Goal: Task Accomplishment & Management: Use online tool/utility

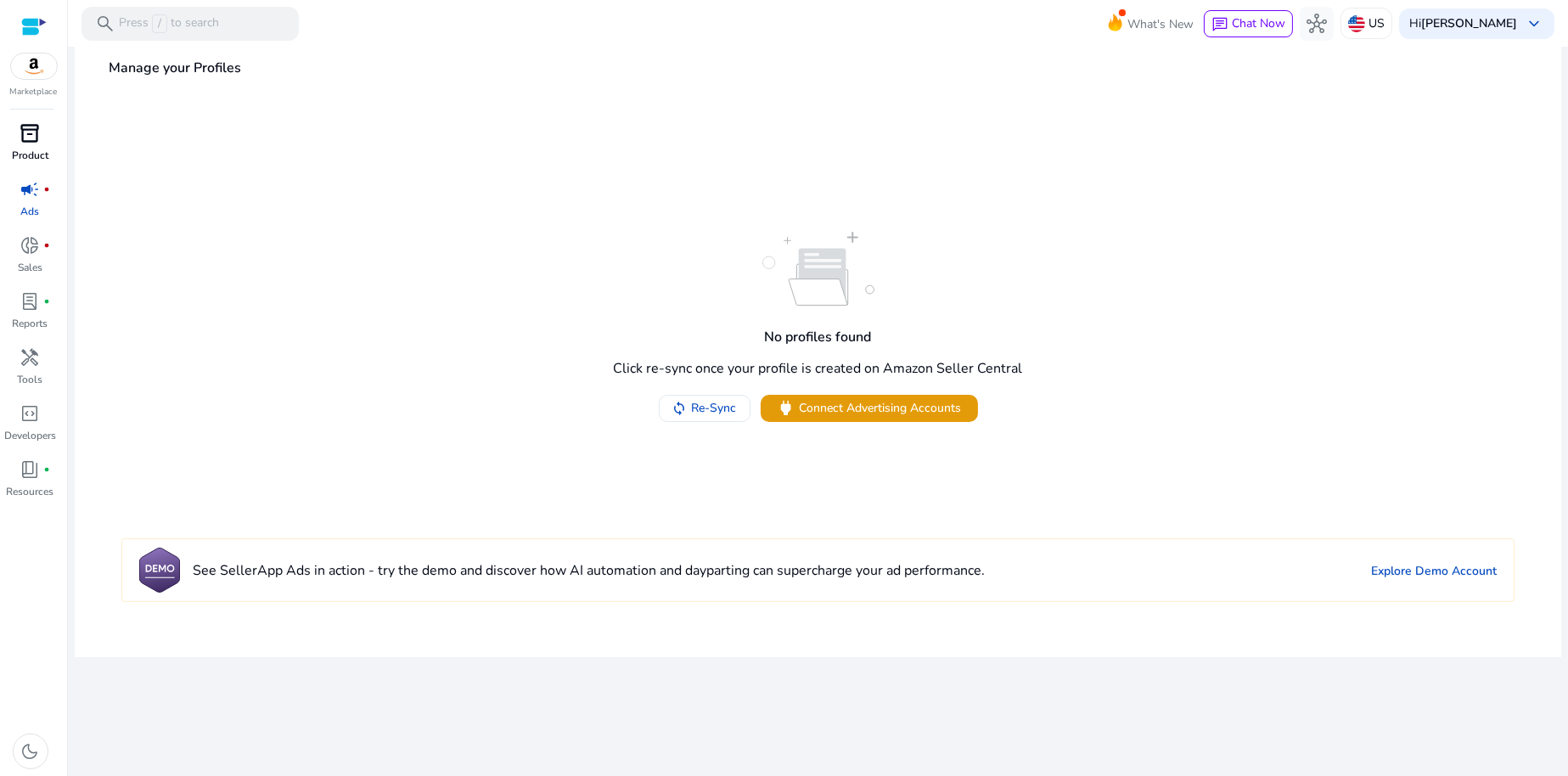
click at [31, 140] on span "inventory_2" at bounding box center [30, 133] width 20 height 20
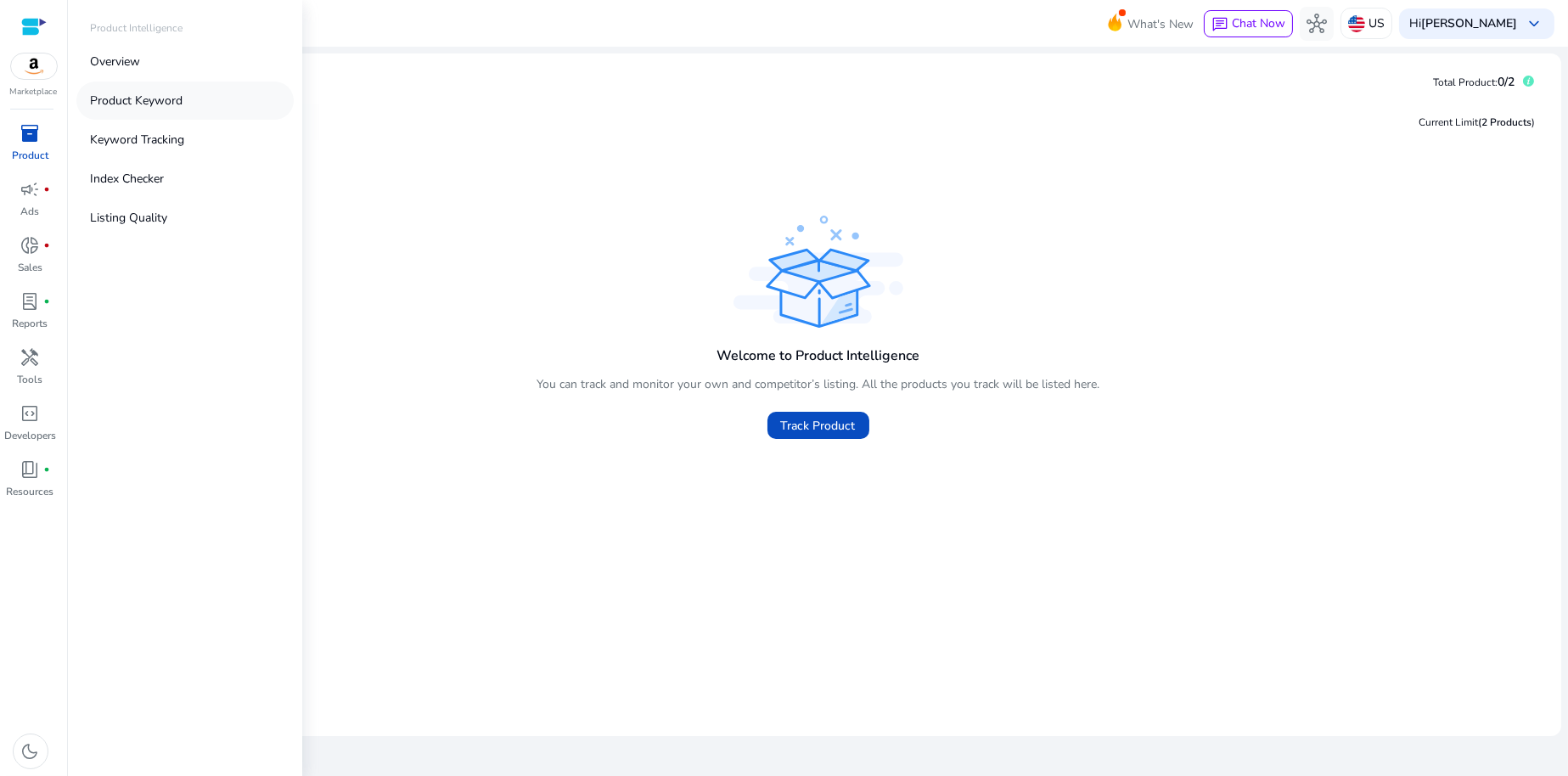
click at [124, 104] on p "Product Keyword" at bounding box center [136, 101] width 93 height 18
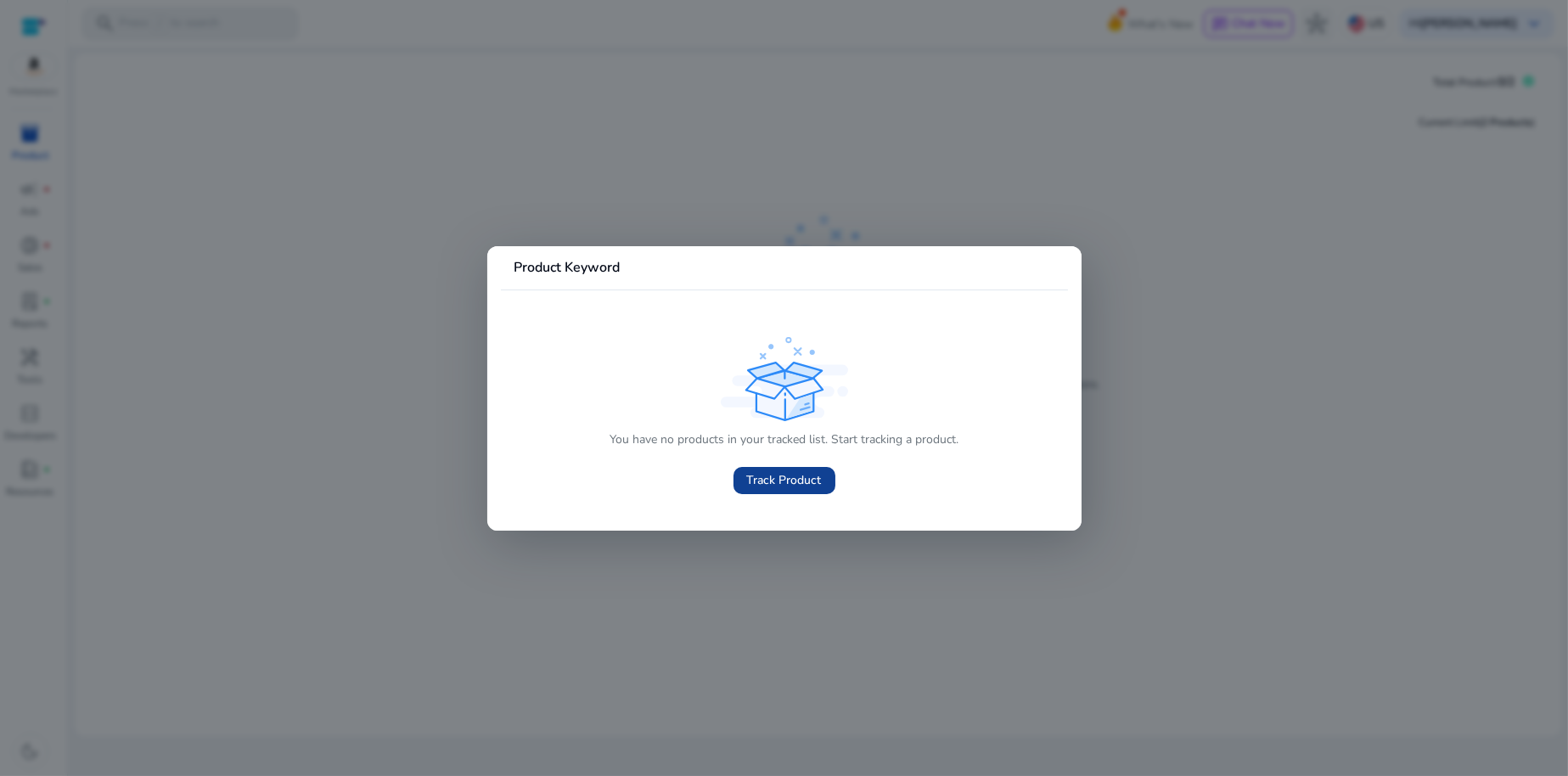
click at [801, 481] on span "Track Product" at bounding box center [784, 480] width 75 height 18
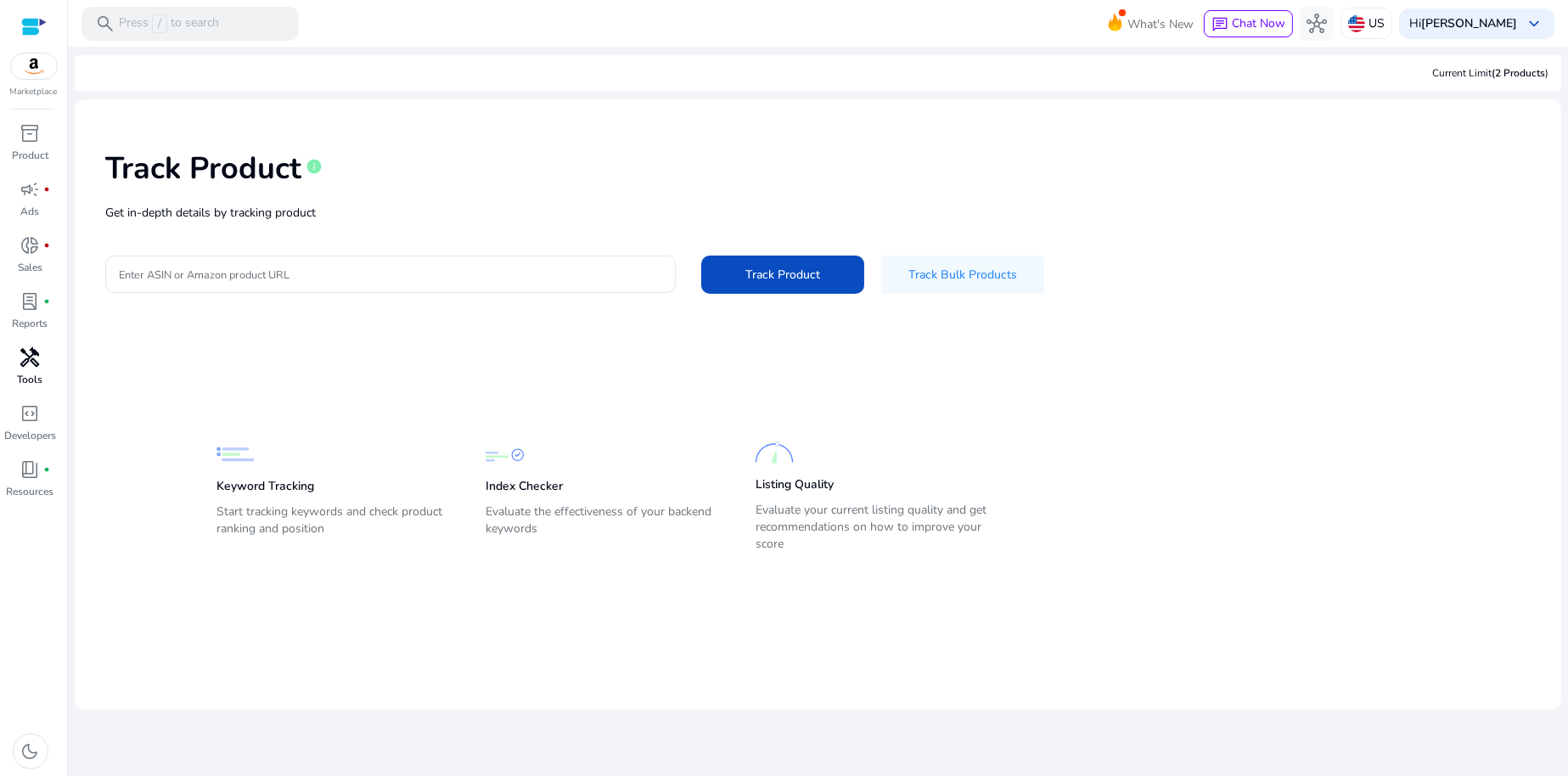
click at [36, 367] on span "handyman" at bounding box center [30, 358] width 20 height 20
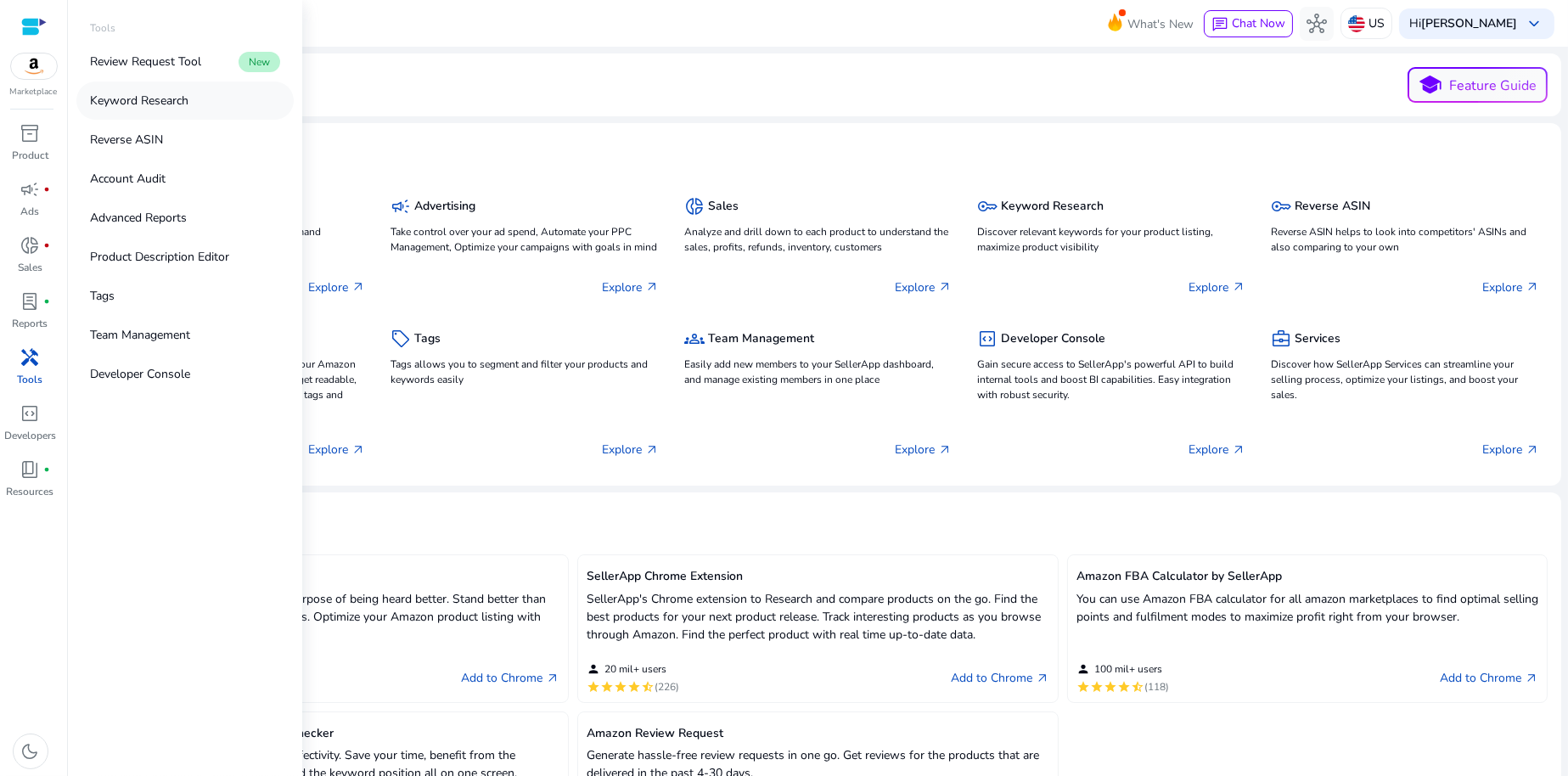
click at [151, 98] on p "Keyword Research" at bounding box center [139, 101] width 99 height 18
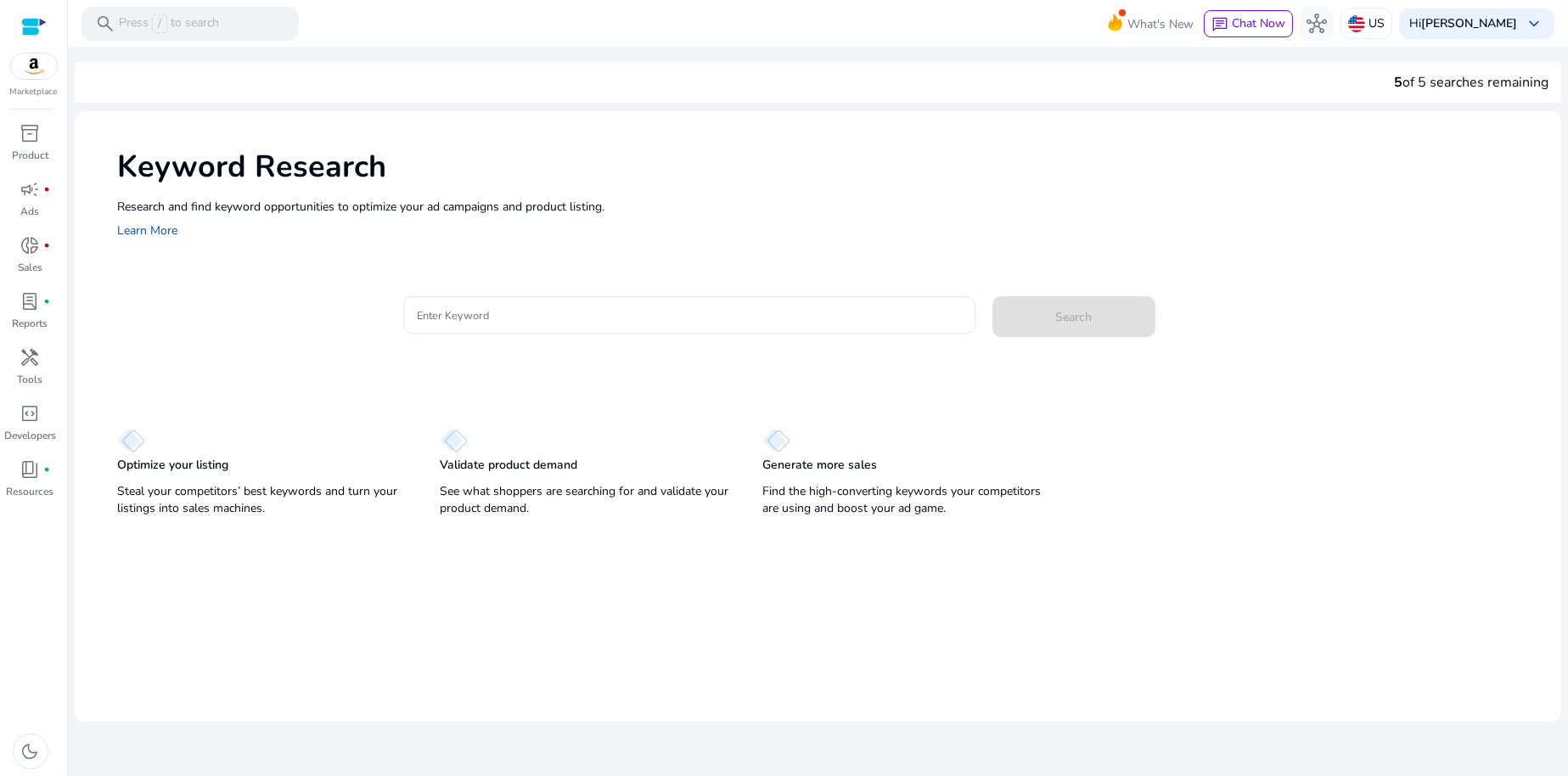
click at [30, 21] on div at bounding box center [34, 27] width 26 height 20
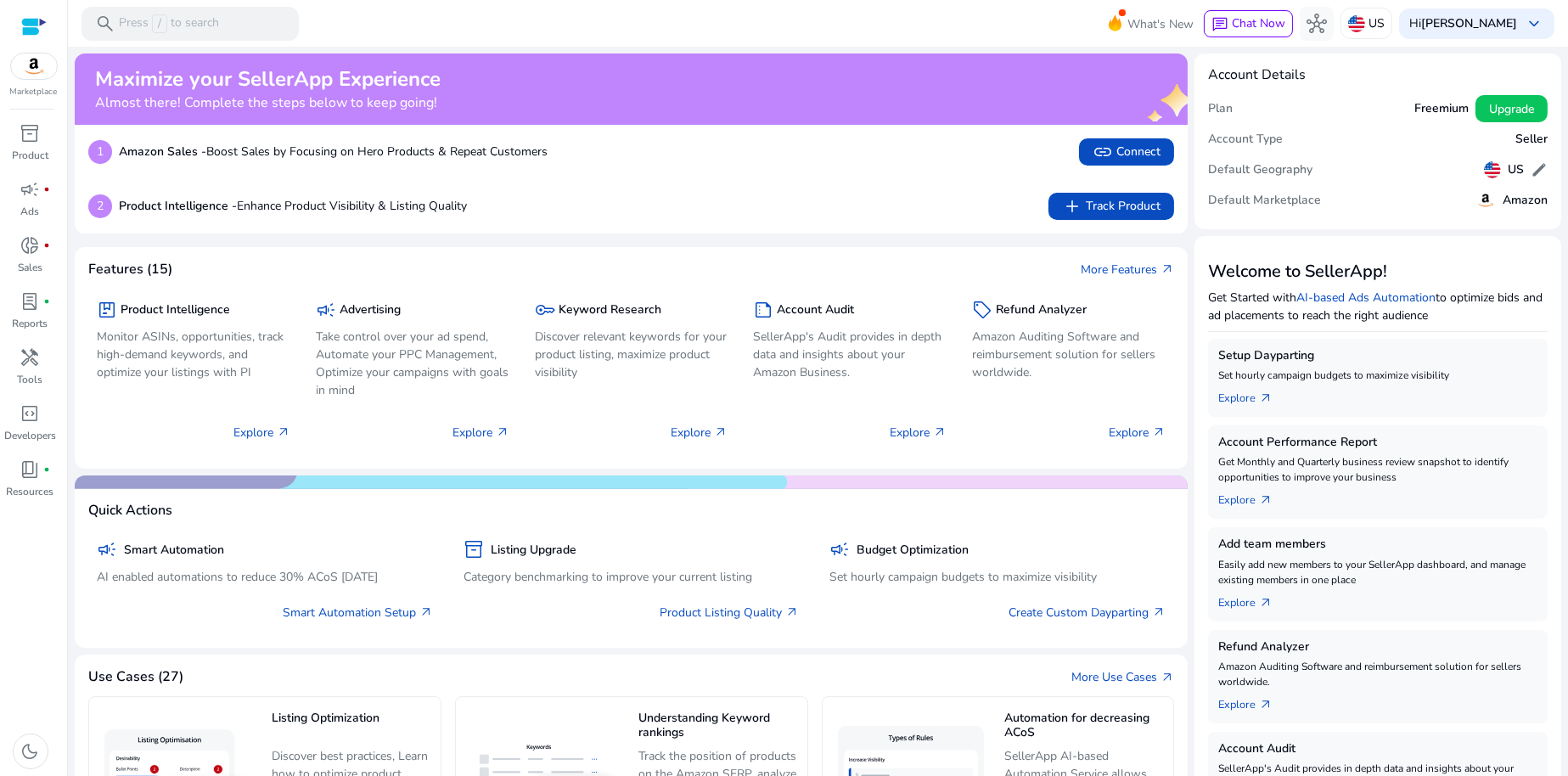
click at [30, 20] on div at bounding box center [34, 27] width 26 height 20
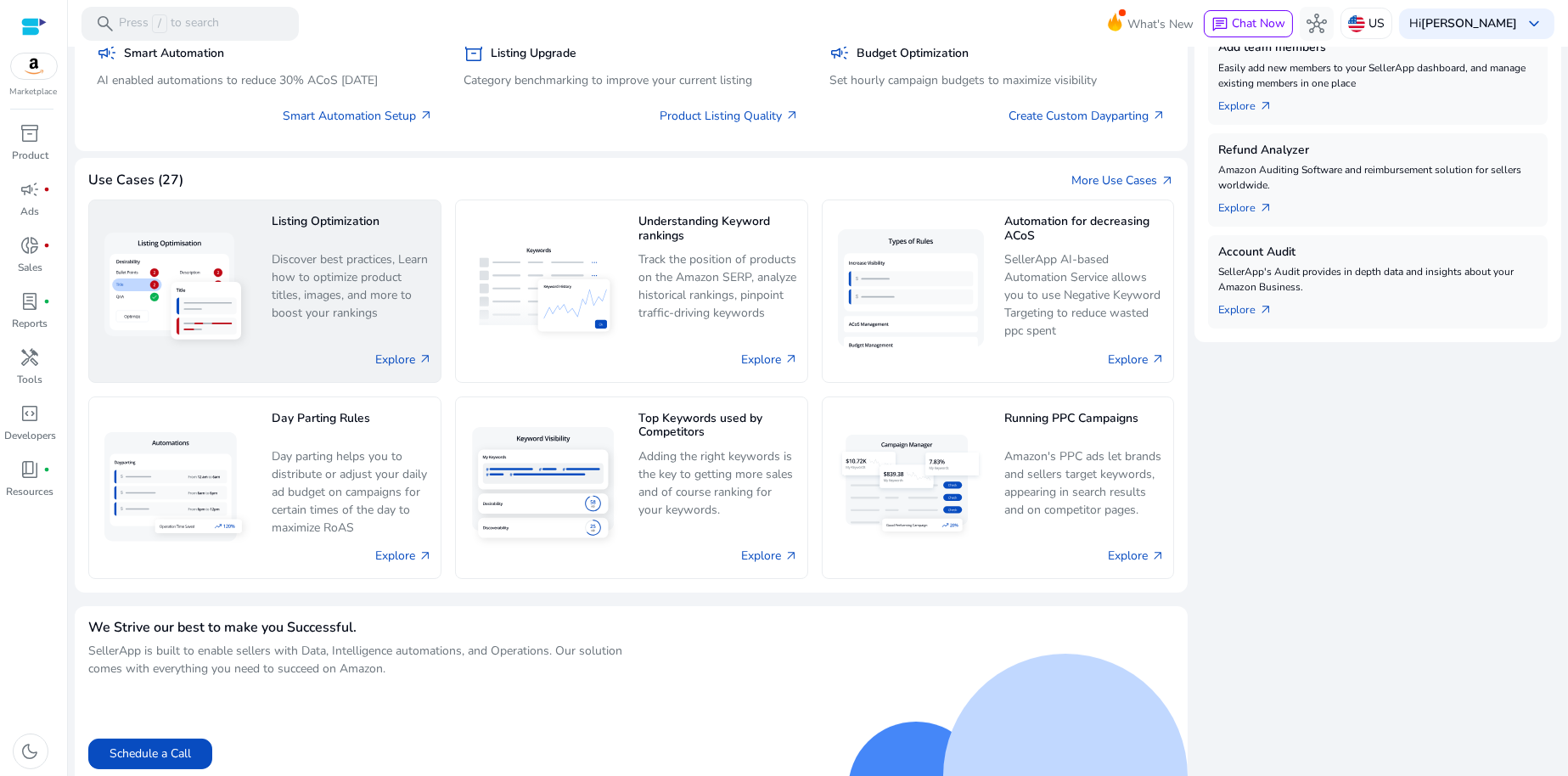
scroll to position [509, 0]
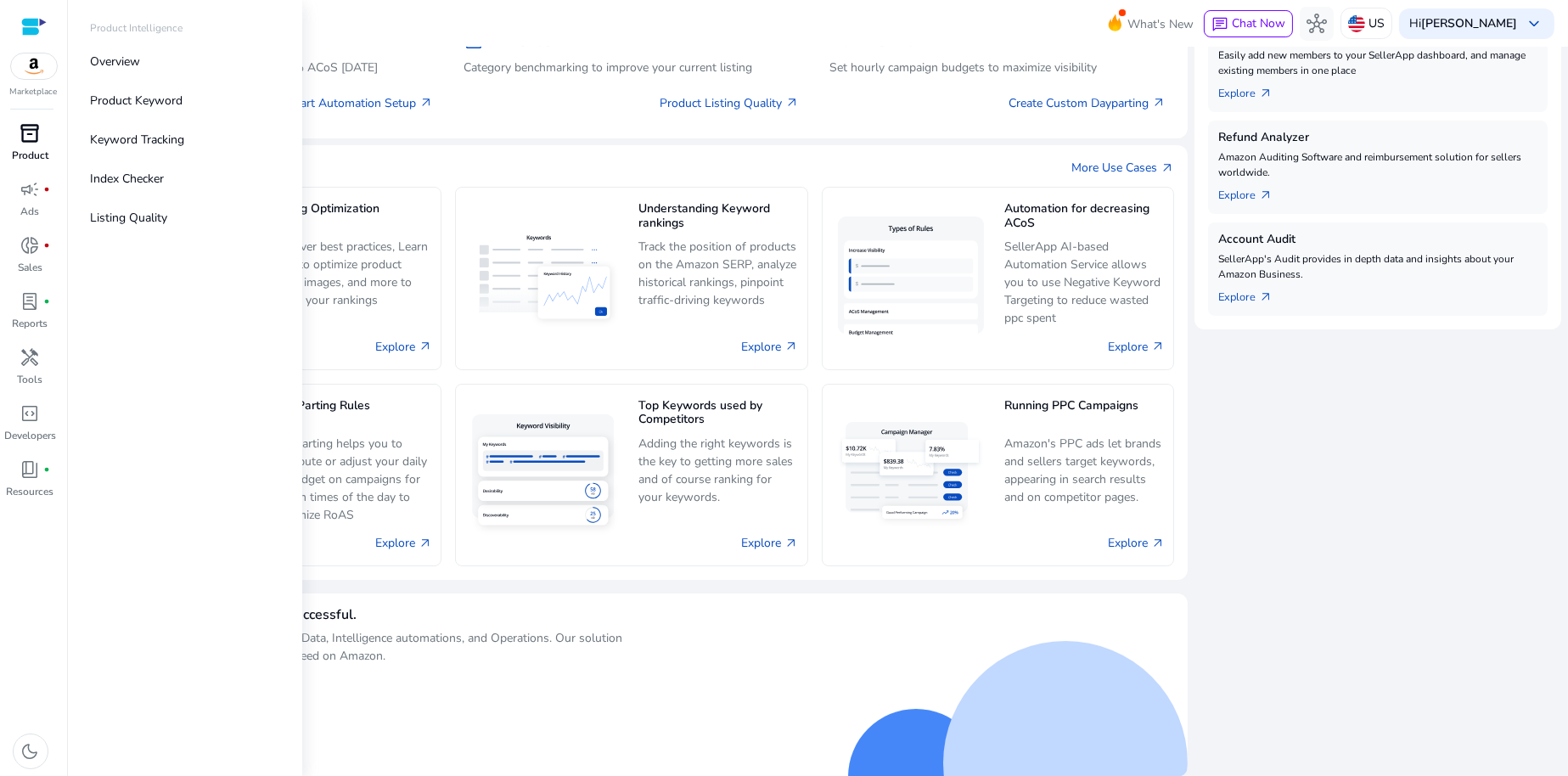
click at [31, 144] on span "inventory_2" at bounding box center [30, 133] width 20 height 20
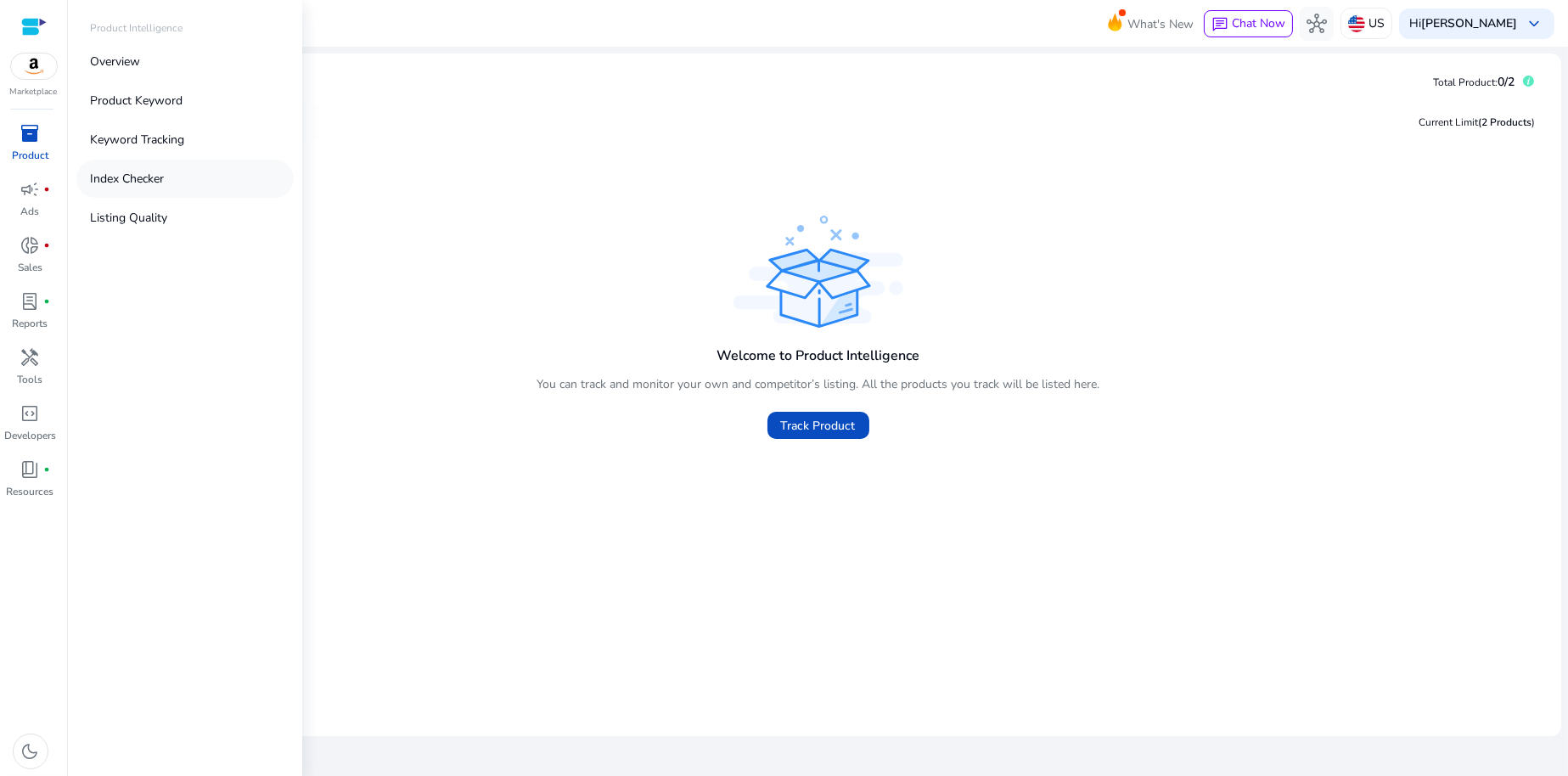
click at [123, 180] on p "Index Checker" at bounding box center [127, 179] width 74 height 18
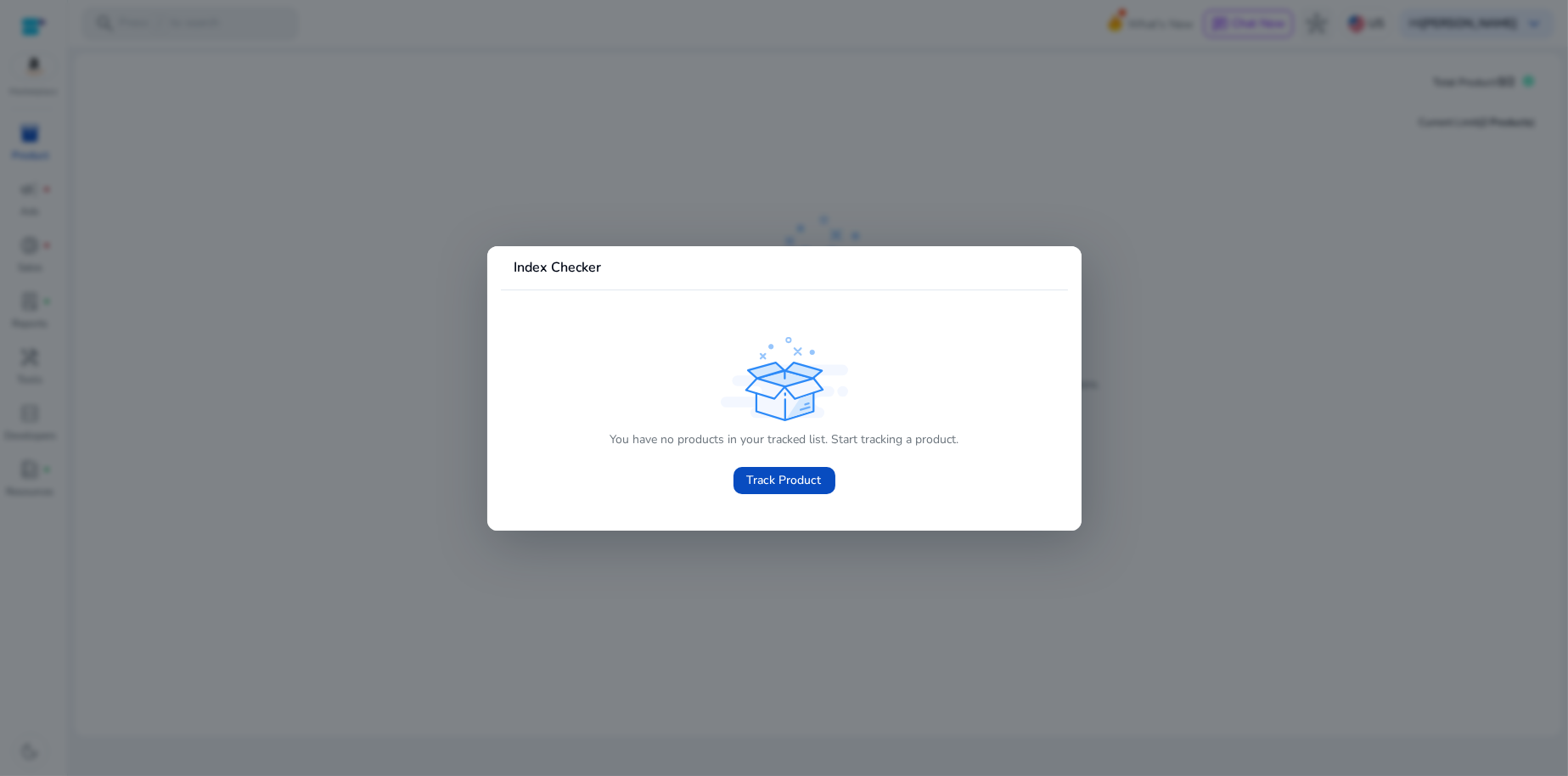
drag, startPoint x: 220, startPoint y: 184, endPoint x: 203, endPoint y: 167, distance: 24.0
click at [220, 182] on div at bounding box center [784, 388] width 1568 height 776
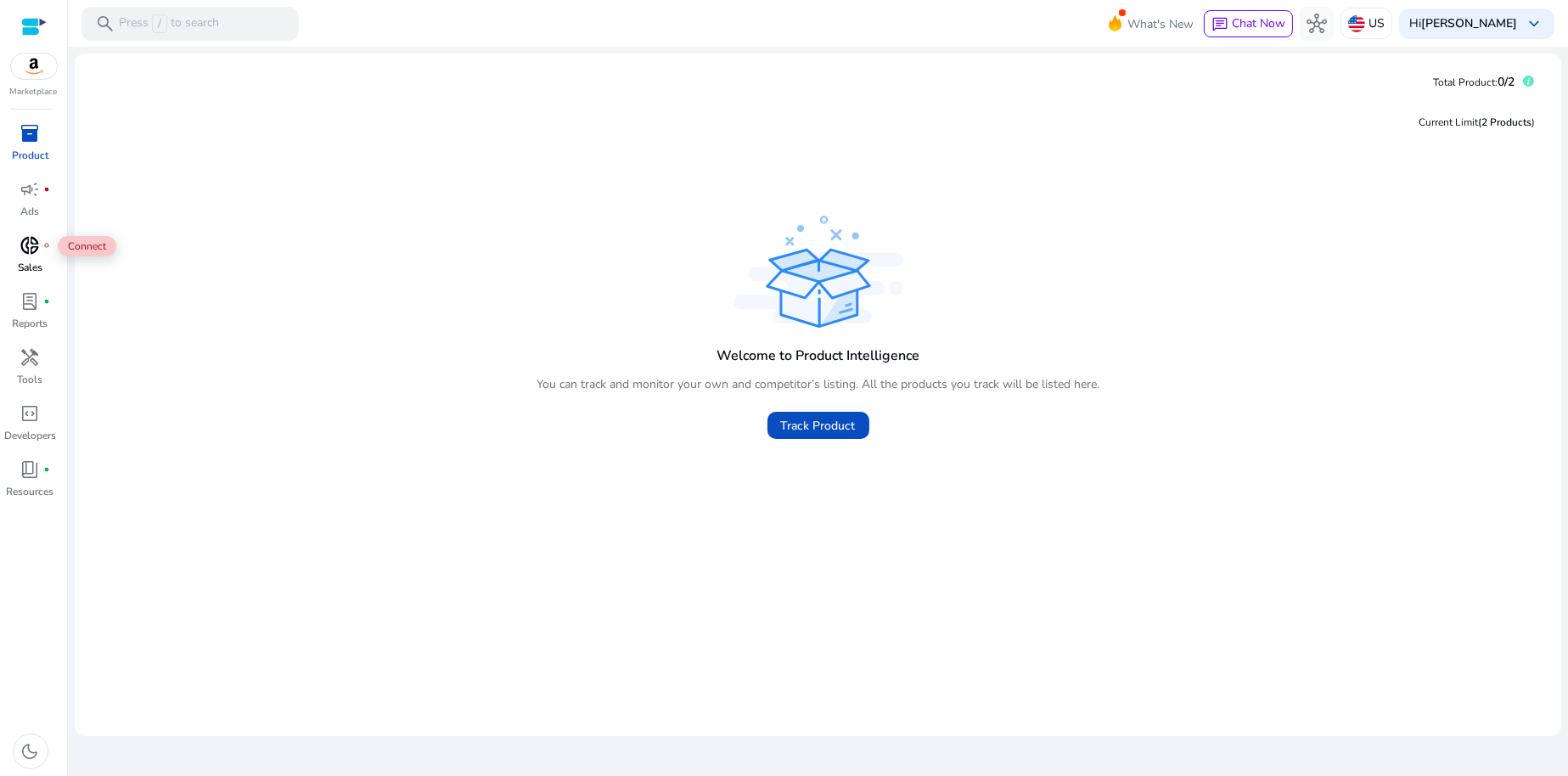
click at [35, 253] on span "donut_small" at bounding box center [30, 246] width 20 height 20
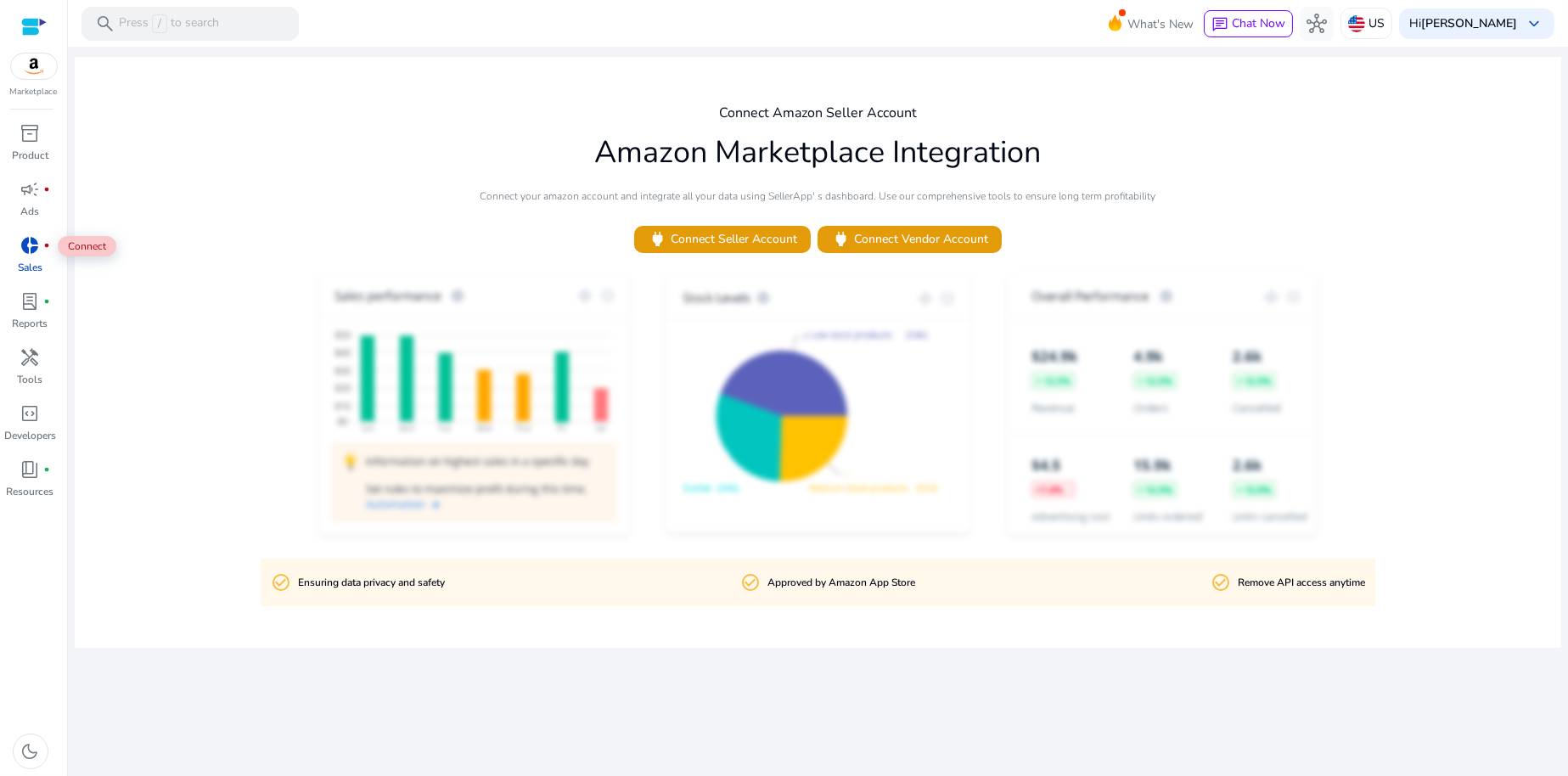
click at [34, 249] on span "donut_small" at bounding box center [30, 246] width 20 height 20
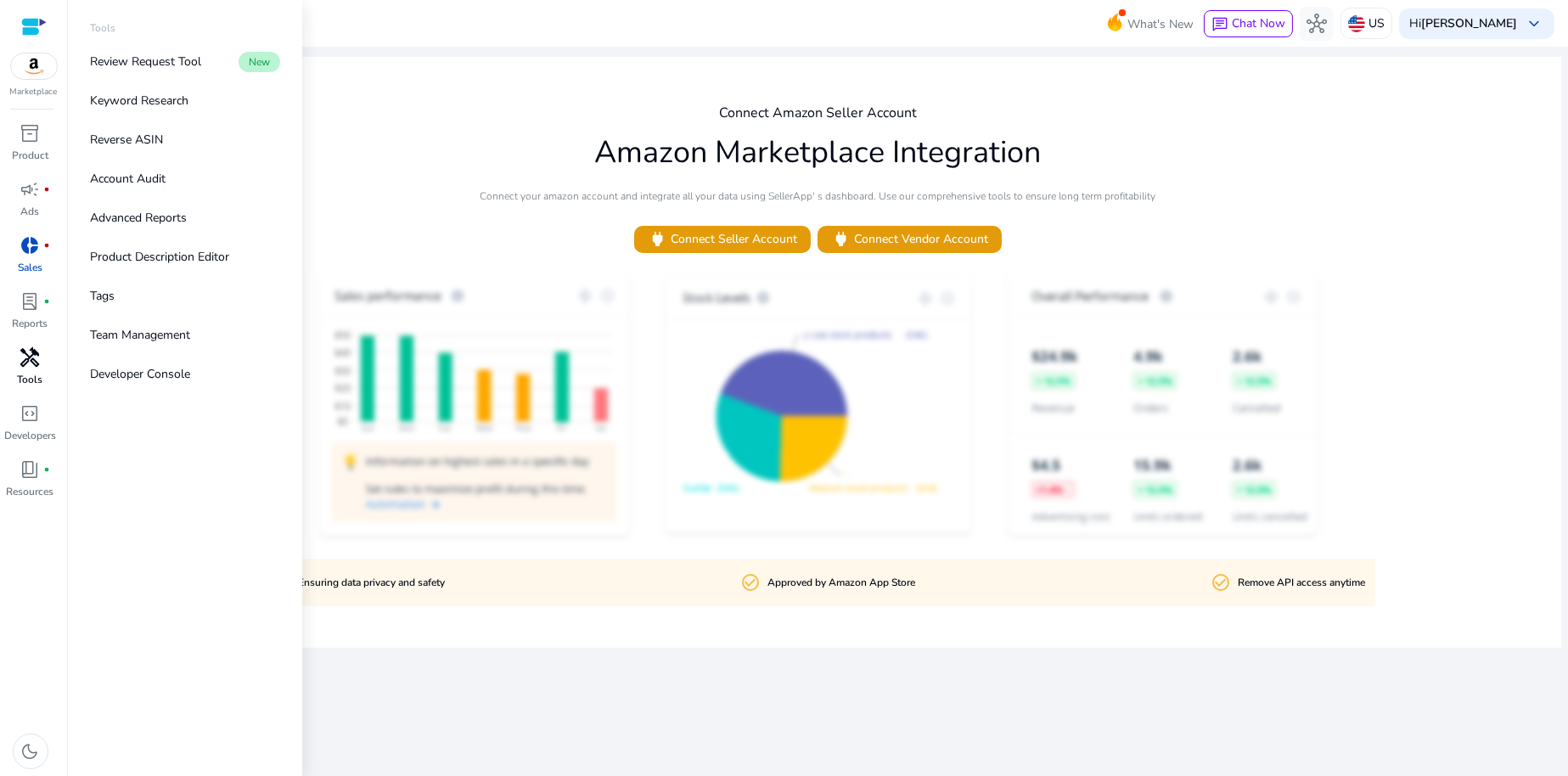
click at [36, 369] on div "handyman" at bounding box center [31, 358] width 48 height 27
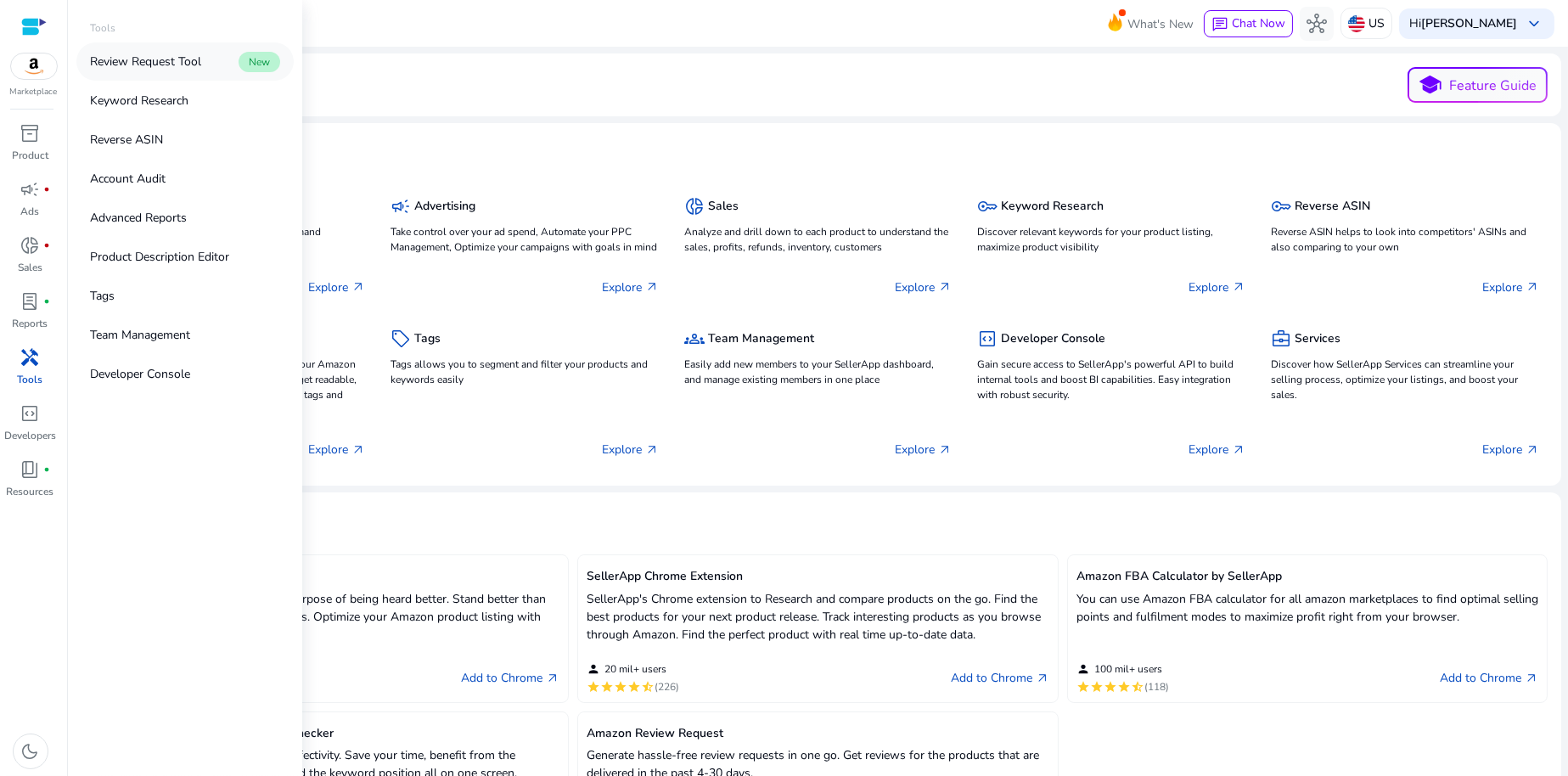
click at [151, 58] on p "Review Request Tool" at bounding box center [145, 62] width 111 height 18
